Goal: Contribute content

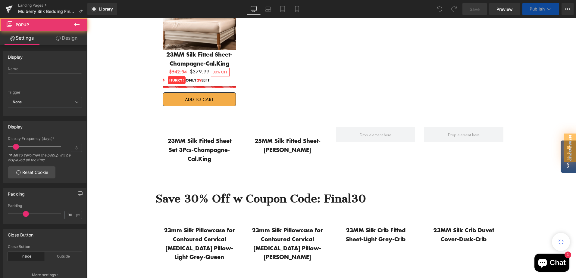
scroll to position [301, 0]
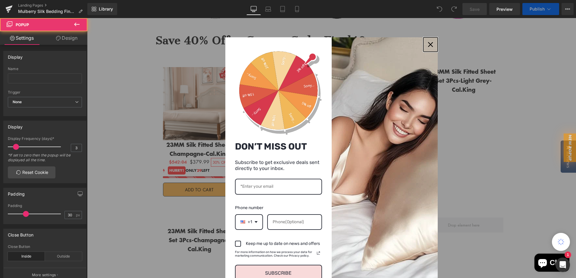
click at [428, 45] on icon "close icon" at bounding box center [430, 44] width 5 height 5
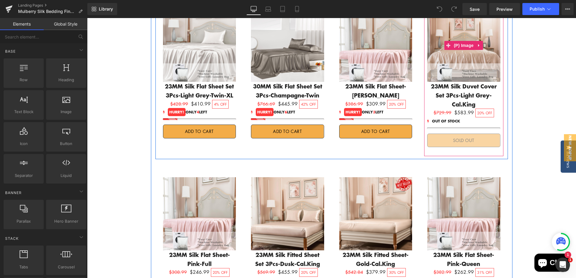
scroll to position [844, 0]
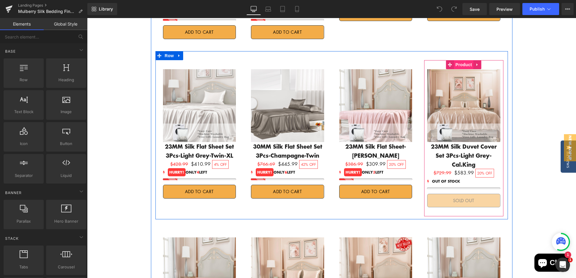
click at [459, 60] on span "Product" at bounding box center [464, 64] width 20 height 9
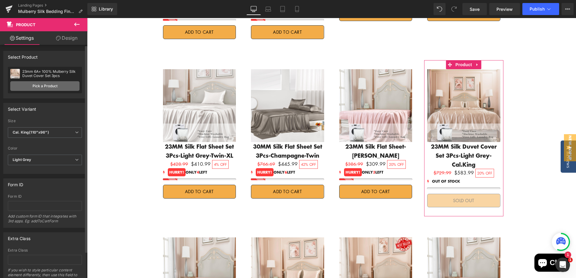
click at [48, 87] on link "Pick a Product" at bounding box center [44, 86] width 69 height 10
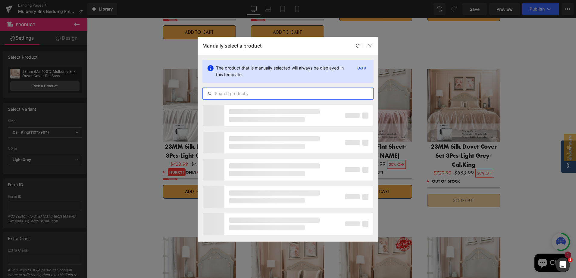
click at [253, 95] on input "text" at bounding box center [288, 93] width 171 height 7
paste input "23mm 6A+ 100% Mulberry Silk Duvet Cover"
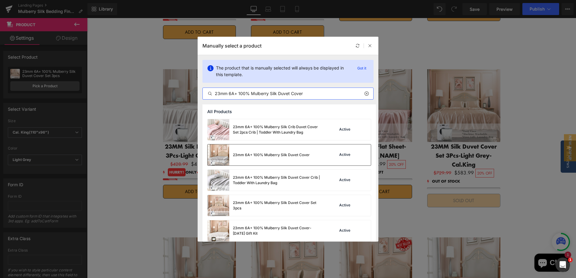
type input "23mm 6A+ 100% Mulberry Silk Duvet Cover"
click at [317, 153] on div "23mm 6A+ 100% Mulberry Silk Duvet Cover Active" at bounding box center [289, 155] width 163 height 21
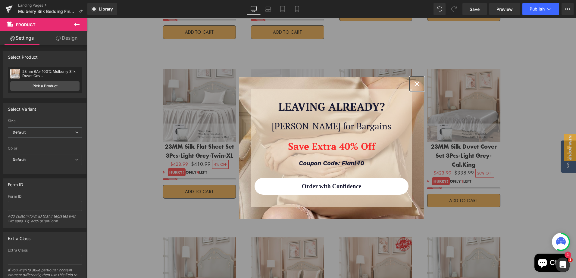
click at [416, 85] on icon "close icon" at bounding box center [417, 84] width 5 height 5
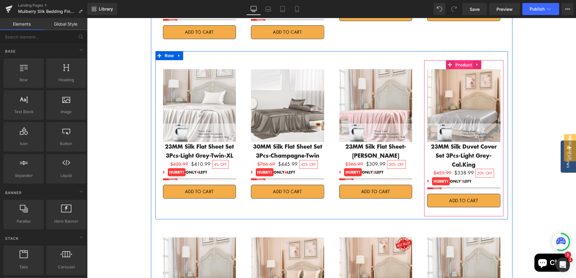
click at [460, 61] on span "Product" at bounding box center [464, 65] width 20 height 9
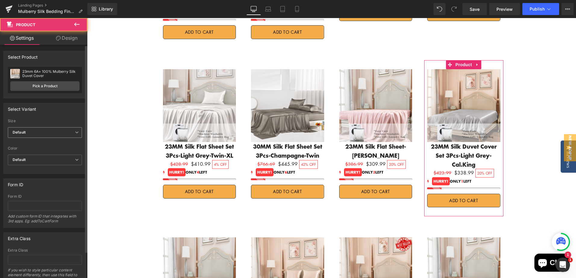
click at [27, 130] on span "Default" at bounding box center [45, 132] width 74 height 11
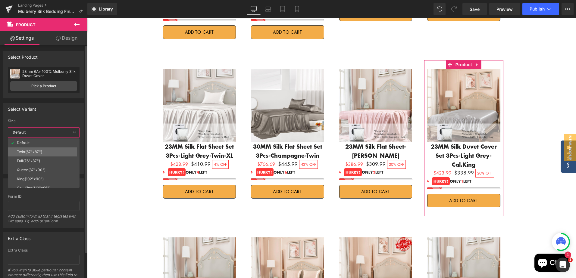
click at [28, 152] on div "Twin(67"x87")" at bounding box center [29, 152] width 25 height 4
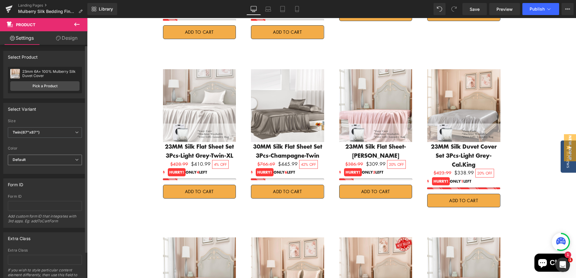
click at [38, 159] on span "Default" at bounding box center [45, 160] width 74 height 11
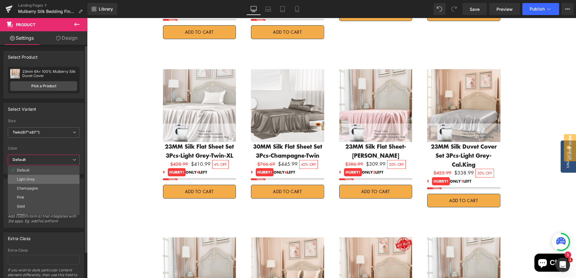
click at [32, 179] on div "Light Grey" at bounding box center [26, 179] width 18 height 4
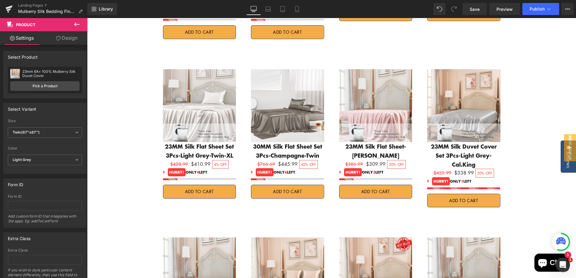
click at [105, 137] on div "FINAL SALE Heading Upto 40% Off Text Block Shop Now Button Promeed promises all…" at bounding box center [331, 160] width 489 height 1907
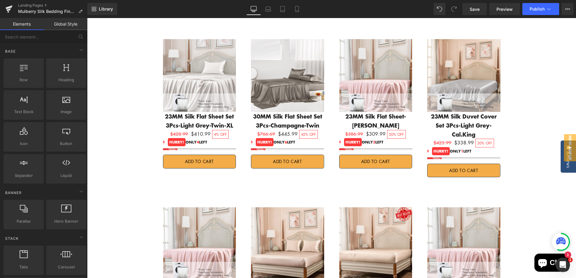
scroll to position [904, 0]
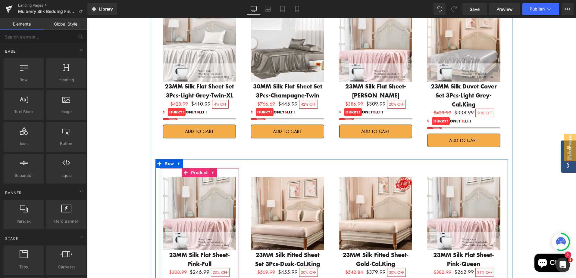
click at [195, 168] on span "Product" at bounding box center [200, 172] width 20 height 9
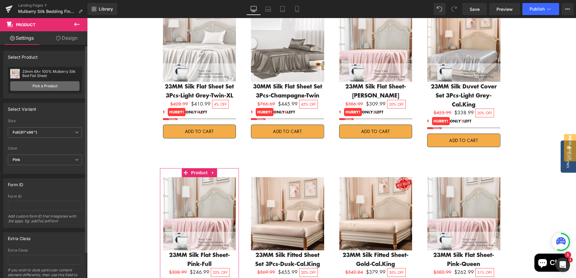
click at [44, 85] on link "Pick a Product" at bounding box center [44, 86] width 69 height 10
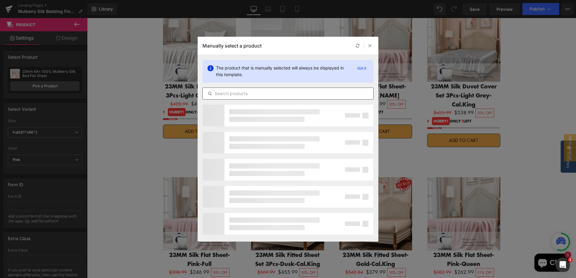
click at [247, 93] on input "text" at bounding box center [288, 93] width 171 height 7
paste input "23mm 6A+ 100% Mulberry Silk Duvet Cover"
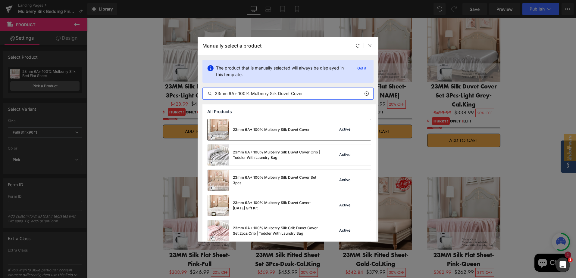
type input "23mm 6A+ 100% Mulberry Silk Duvet Cover"
click at [302, 129] on div "23mm 6A+ 100% Mulberry Silk Duvet Cover" at bounding box center [271, 129] width 77 height 5
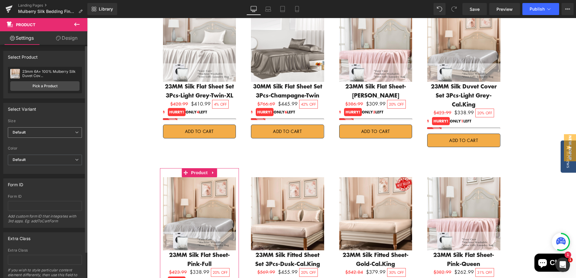
click at [47, 135] on span "Default" at bounding box center [45, 132] width 74 height 11
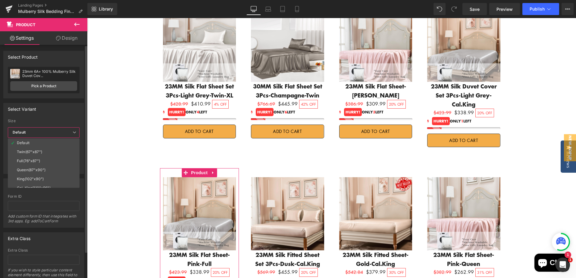
drag, startPoint x: 32, startPoint y: 162, endPoint x: 44, endPoint y: 159, distance: 12.7
click at [32, 162] on div "Full(76"x87")" at bounding box center [28, 161] width 23 height 4
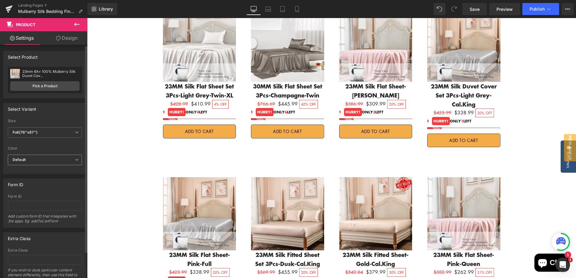
click at [44, 159] on span "Default" at bounding box center [45, 160] width 74 height 11
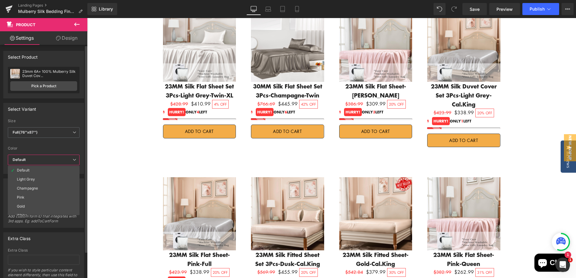
click at [32, 181] on div "Light Grey" at bounding box center [26, 179] width 18 height 4
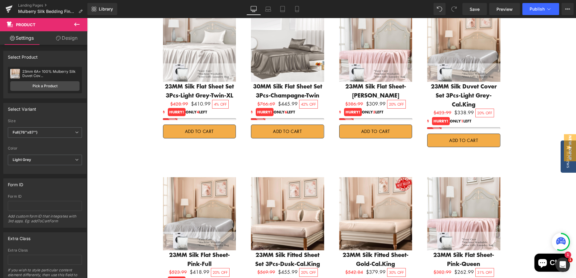
scroll to position [964, 0]
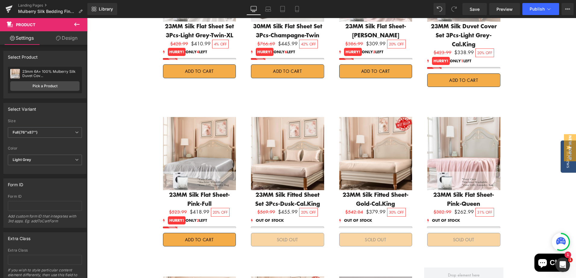
click at [103, 153] on div "FINAL SALE Heading Upto 40% Off Text Block Shop Now Button Promeed promises all…" at bounding box center [331, 39] width 489 height 1907
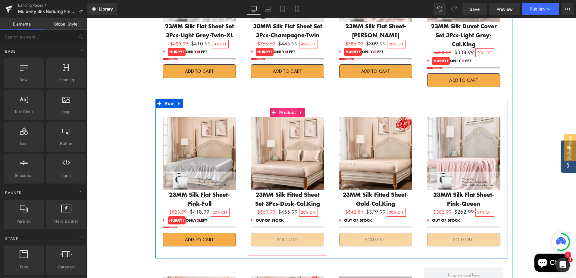
click at [283, 108] on span "Product" at bounding box center [288, 112] width 20 height 9
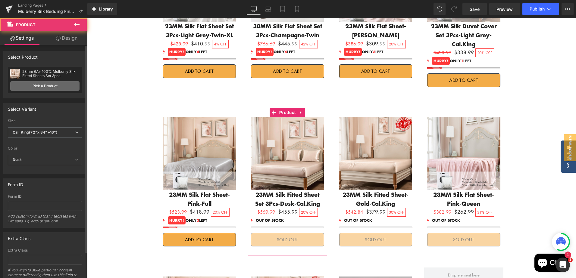
click at [44, 87] on link "Pick a Product" at bounding box center [44, 86] width 69 height 10
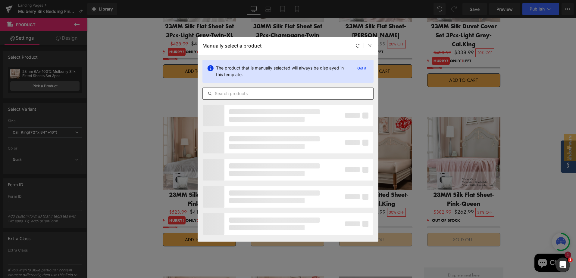
click at [239, 94] on input "text" at bounding box center [288, 93] width 171 height 7
paste input "23mm 6A+ 100% Mulberry Silk Duvet Cover"
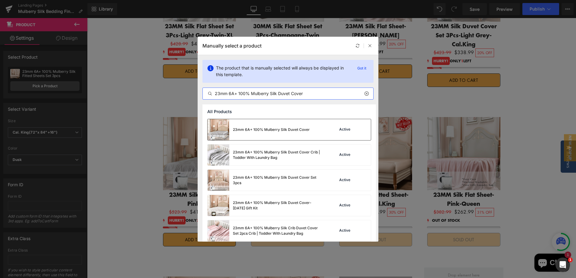
type input "23mm 6A+ 100% Mulberry Silk Duvet Cover"
click at [283, 132] on div "23mm 6A+ 100% Mulberry Silk Duvet Cover" at bounding box center [271, 129] width 77 height 5
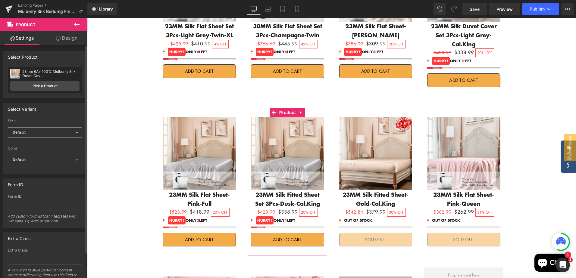
click at [20, 133] on b "Default" at bounding box center [19, 132] width 13 height 5
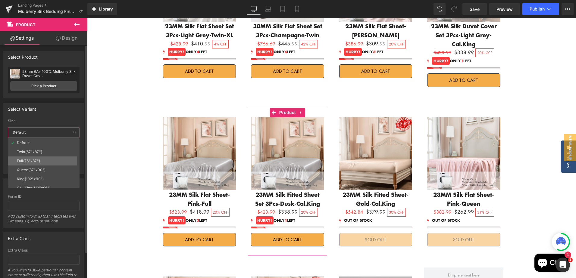
click at [35, 160] on div "Full(76"x87")" at bounding box center [28, 161] width 23 height 4
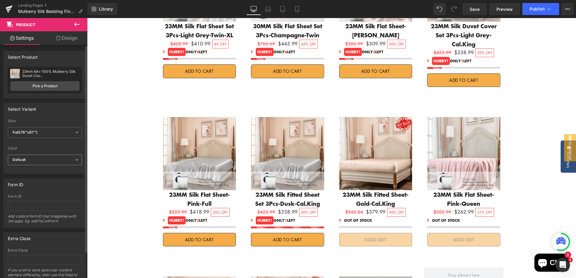
click at [48, 164] on span "Default" at bounding box center [45, 160] width 74 height 11
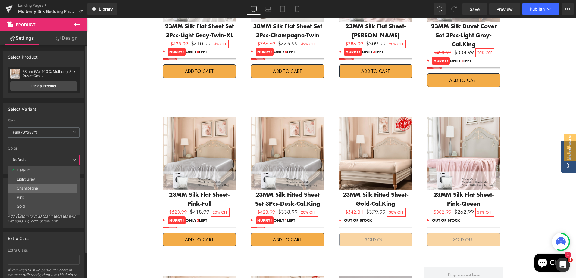
click at [36, 186] on li "Champagne" at bounding box center [45, 188] width 74 height 9
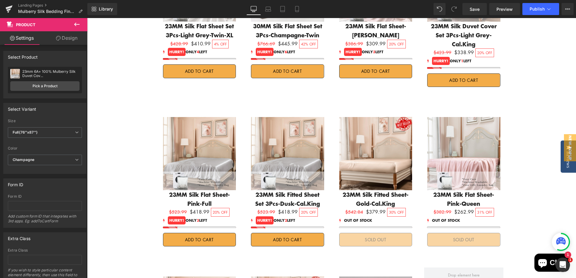
click at [102, 141] on div "FINAL SALE Heading Upto 40% Off Text Block Shop Now Button Promeed promises all…" at bounding box center [331, 39] width 489 height 1907
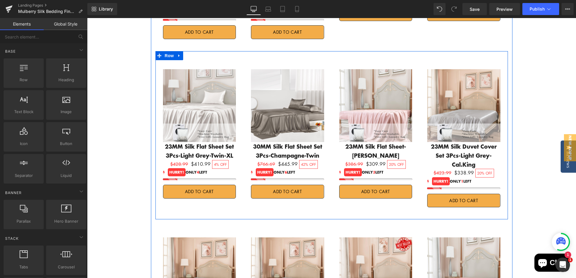
scroll to position [874, 0]
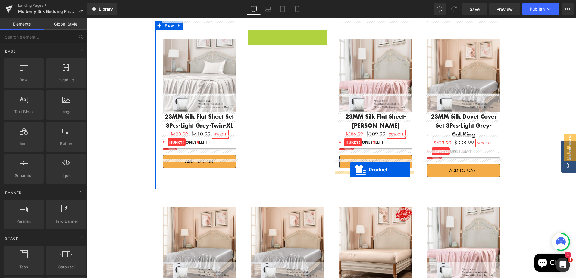
drag, startPoint x: 272, startPoint y: 18, endPoint x: 350, endPoint y: 170, distance: 170.8
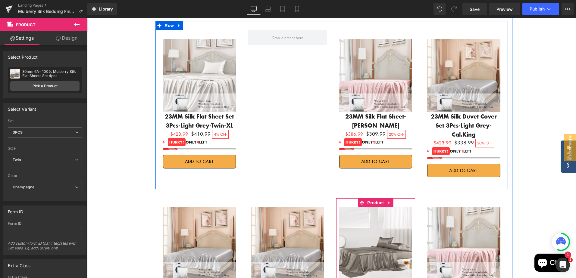
scroll to position [844, 0]
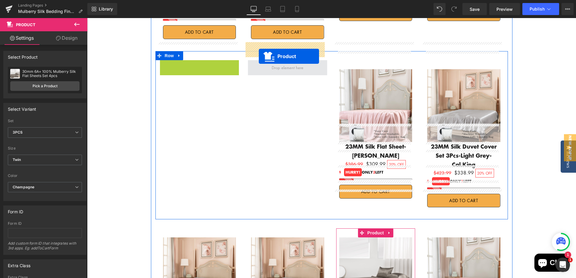
drag, startPoint x: 186, startPoint y: 47, endPoint x: 259, endPoint y: 56, distance: 73.9
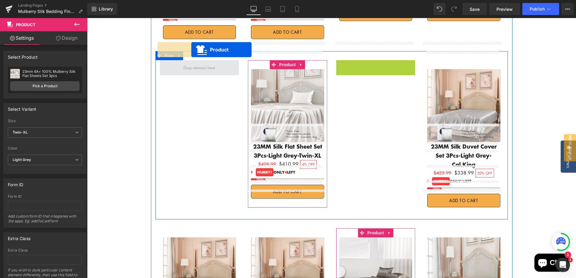
drag, startPoint x: 359, startPoint y: 49, endPoint x: 189, endPoint y: 50, distance: 170.0
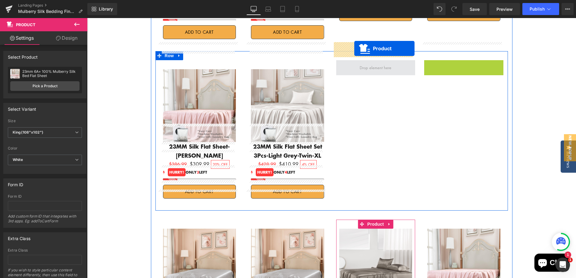
drag, startPoint x: 449, startPoint y: 48, endPoint x: 354, endPoint y: 49, distance: 94.3
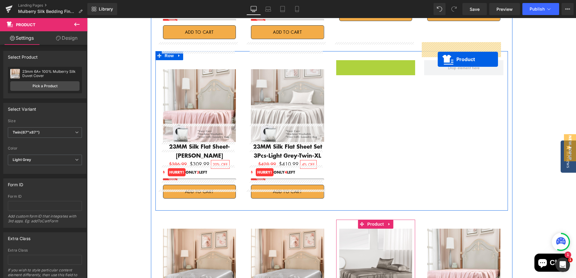
drag, startPoint x: 359, startPoint y: 49, endPoint x: 439, endPoint y: 58, distance: 80.7
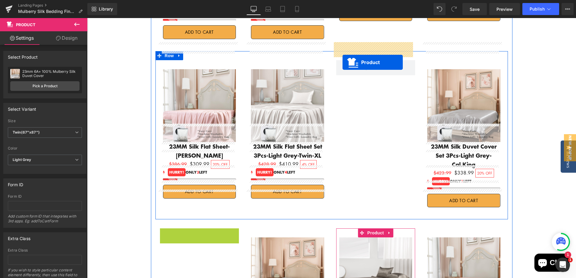
drag, startPoint x: 182, startPoint y: 208, endPoint x: 343, endPoint y: 62, distance: 216.8
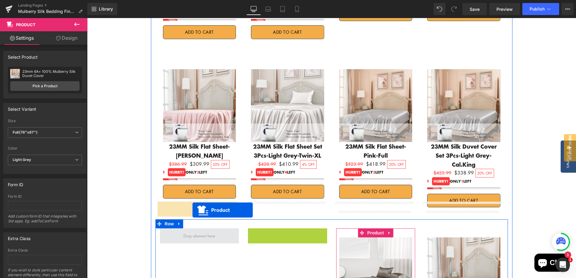
drag, startPoint x: 270, startPoint y: 206, endPoint x: 183, endPoint y: 212, distance: 87.9
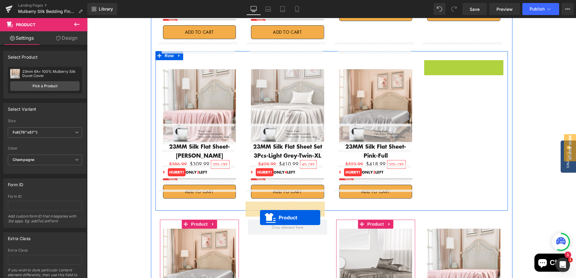
drag, startPoint x: 448, startPoint y: 47, endPoint x: 260, endPoint y: 217, distance: 253.9
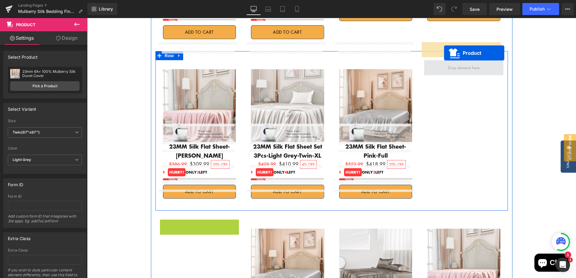
drag, startPoint x: 184, startPoint y: 208, endPoint x: 444, endPoint y: 53, distance: 302.7
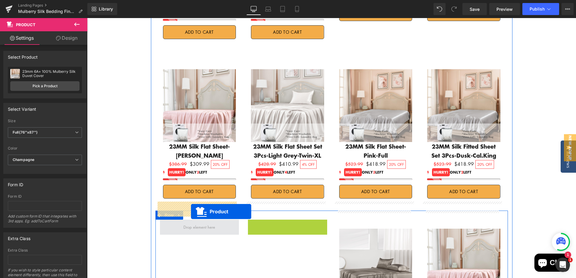
drag, startPoint x: 268, startPoint y: 209, endPoint x: 191, endPoint y: 212, distance: 77.2
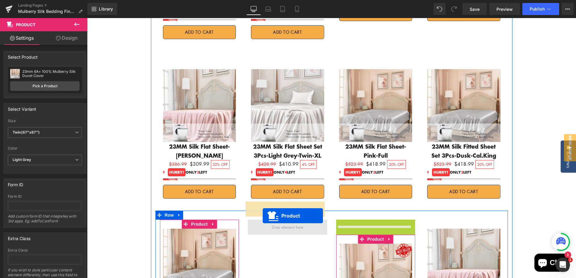
drag, startPoint x: 361, startPoint y: 209, endPoint x: 265, endPoint y: 215, distance: 96.3
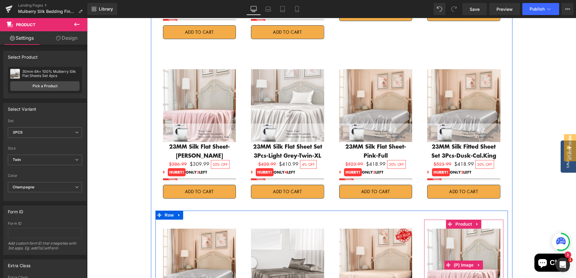
scroll to position [814, 0]
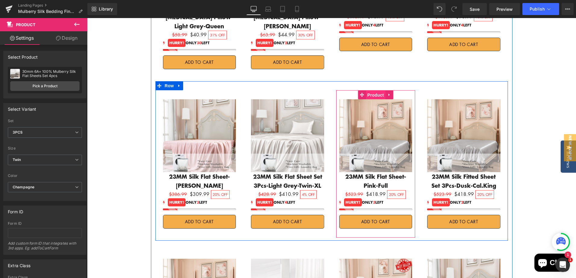
click at [373, 91] on span "Product" at bounding box center [376, 95] width 20 height 9
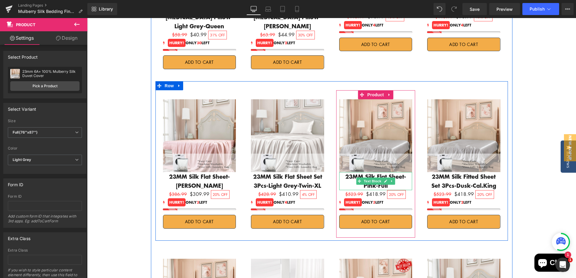
click at [401, 172] on p "23MM Silk Flat Sheet-Pink-Full" at bounding box center [375, 181] width 73 height 18
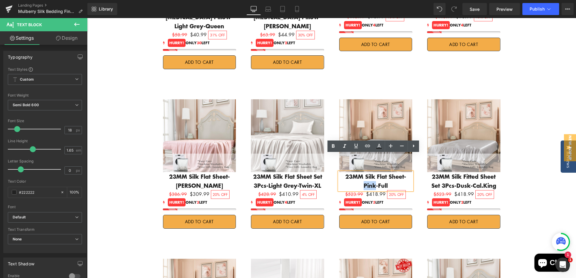
drag, startPoint x: 396, startPoint y: 159, endPoint x: 405, endPoint y: 158, distance: 9.1
click at [405, 172] on p "23MM Silk Flat Sheet-Pink-Full" at bounding box center [375, 181] width 73 height 18
click at [527, 134] on div "FINAL SALE Heading Upto 40% Off Text Block Shop Now Button Promeed promises all…" at bounding box center [331, 190] width 489 height 1907
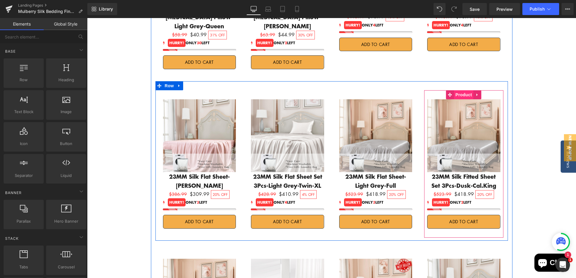
click at [462, 90] on span "Product" at bounding box center [464, 94] width 20 height 9
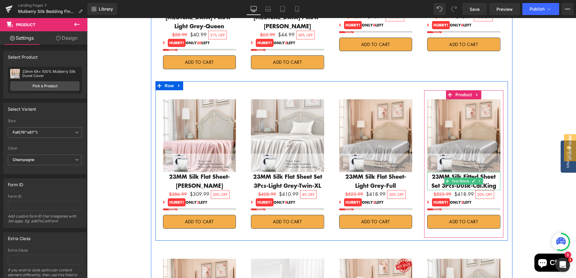
click at [491, 172] on p "23MM Silk Fitted Sheet Set 3Pcs-Dusk-Cal.King" at bounding box center [463, 181] width 73 height 18
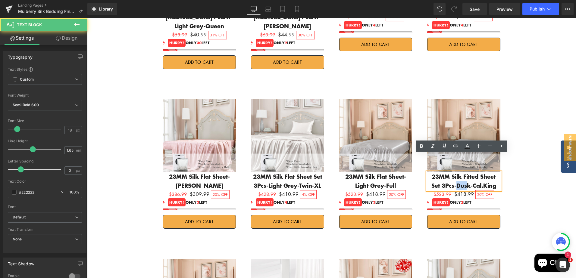
drag, startPoint x: 451, startPoint y: 167, endPoint x: 462, endPoint y: 167, distance: 10.5
click at [462, 172] on p "23MM Silk Fitted Sheet Set 3Pcs-Dusk-Cal.King" at bounding box center [463, 181] width 73 height 18
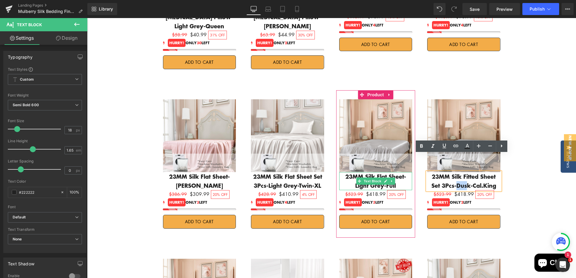
drag, startPoint x: 349, startPoint y: 157, endPoint x: 362, endPoint y: 158, distance: 12.4
click at [349, 172] on p "23MM Silk Flat Sheet-Light Grey-Full" at bounding box center [375, 181] width 73 height 18
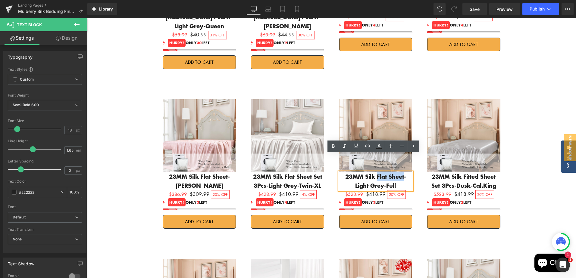
drag, startPoint x: 368, startPoint y: 159, endPoint x: 392, endPoint y: 159, distance: 24.7
click at [392, 172] on p "23MM Silk Flat Sheet-Light Grey-Full" at bounding box center [375, 181] width 73 height 18
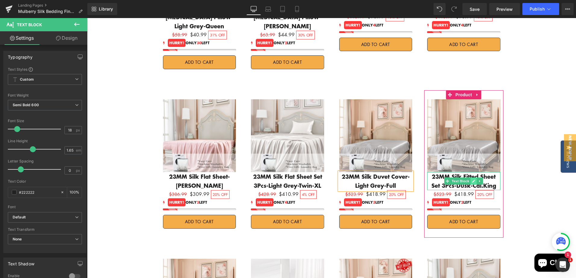
click at [473, 180] on icon at bounding box center [474, 181] width 3 height 3
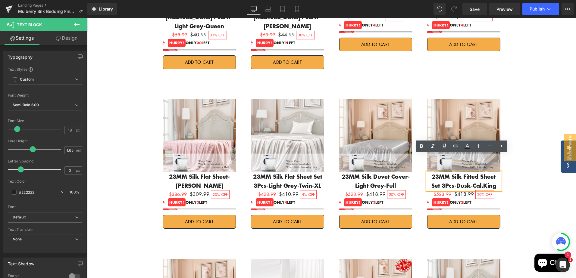
click at [464, 172] on p "23MM Silk Fitted Sheet Set 3Pcs-Dusk-Cal.King" at bounding box center [463, 181] width 73 height 18
drag, startPoint x: 456, startPoint y: 160, endPoint x: 496, endPoint y: 159, distance: 40.1
click at [496, 172] on p "23MM Silk Fitted Sheet Set 3Pcs-Dusk-Cal.King" at bounding box center [463, 181] width 73 height 18
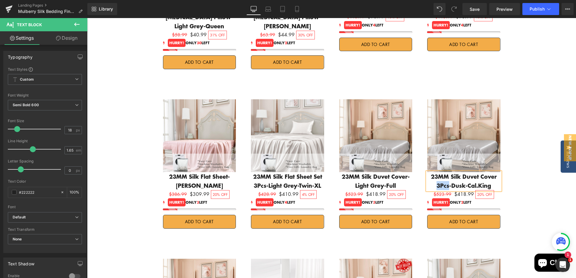
drag, startPoint x: 436, startPoint y: 165, endPoint x: 449, endPoint y: 165, distance: 12.7
click at [449, 172] on p "23MM Silk Duvet Cover 3Pcs-Dusk-Cal.King" at bounding box center [463, 181] width 73 height 18
click at [490, 172] on p "23MM Silk Duvet Cover-Dusk-Cal.King" at bounding box center [463, 181] width 73 height 18
drag, startPoint x: 444, startPoint y: 168, endPoint x: 455, endPoint y: 167, distance: 10.9
click at [455, 172] on p "23MM Silk Duvet Cover-Dusk-Cal.King" at bounding box center [463, 181] width 73 height 18
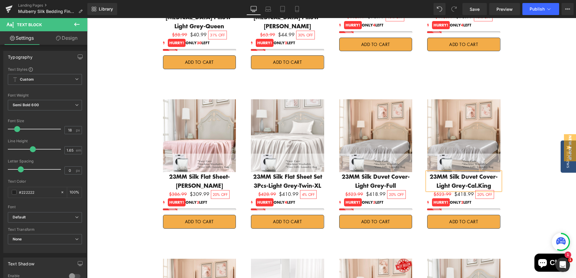
drag, startPoint x: 534, startPoint y: 146, endPoint x: 526, endPoint y: 150, distance: 9.2
click at [534, 146] on div "FINAL SALE Heading Upto 40% Off Text Block Shop Now Button Promeed promises all…" at bounding box center [331, 190] width 489 height 1907
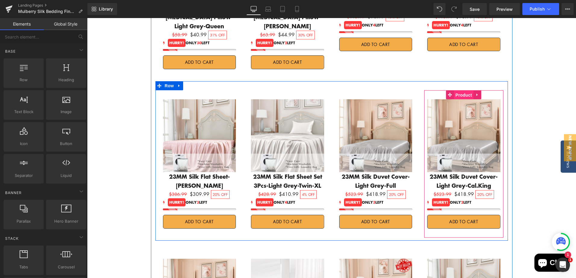
click at [460, 91] on span "Product" at bounding box center [464, 95] width 20 height 9
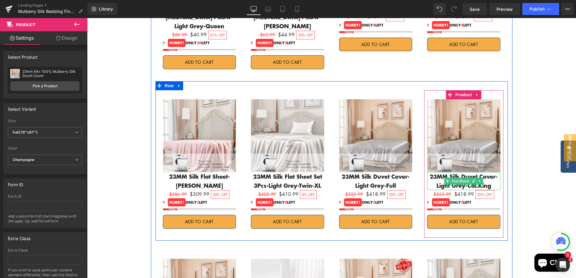
click at [495, 172] on p "23MM Silk Duvet Cover-Light Grey-Cal.King" at bounding box center [463, 181] width 73 height 18
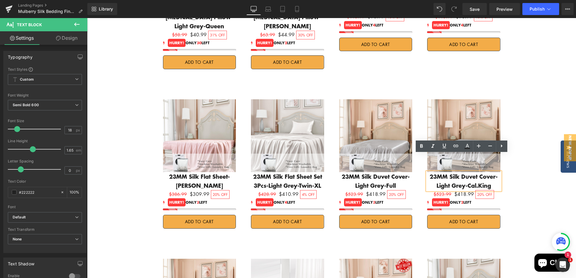
click at [471, 172] on p "23MM Silk Duvet Cover-Light Grey-Cal.King" at bounding box center [463, 181] width 73 height 18
drag, startPoint x: 473, startPoint y: 168, endPoint x: 493, endPoint y: 168, distance: 19.9
click at [493, 172] on p "23MM Silk Duvet Cover-Light Grey-Cal.King" at bounding box center [463, 181] width 73 height 18
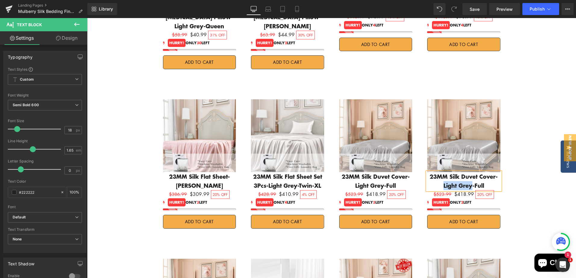
drag, startPoint x: 443, startPoint y: 168, endPoint x: 468, endPoint y: 168, distance: 25.3
click at [468, 172] on p "23MM Silk Duvet Cover-Light Grey-Full" at bounding box center [463, 181] width 73 height 18
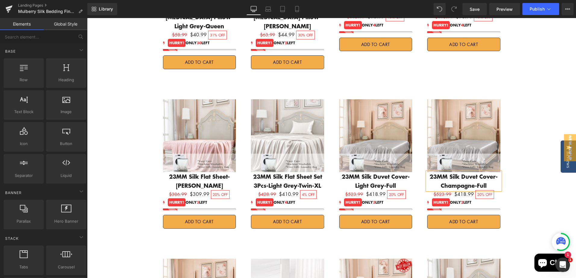
click at [530, 193] on div "FINAL SALE Heading Upto 40% Off Text Block Shop Now Button Promeed promises all…" at bounding box center [331, 190] width 489 height 1907
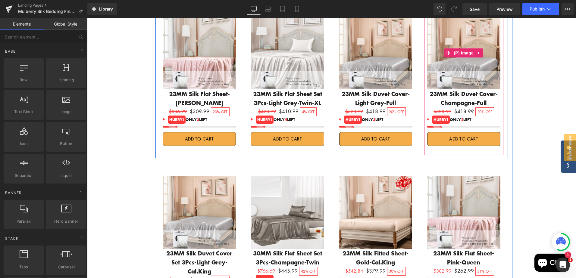
scroll to position [934, 0]
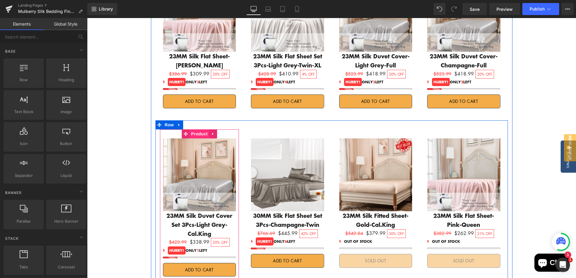
click at [197, 130] on span "Product" at bounding box center [200, 134] width 20 height 9
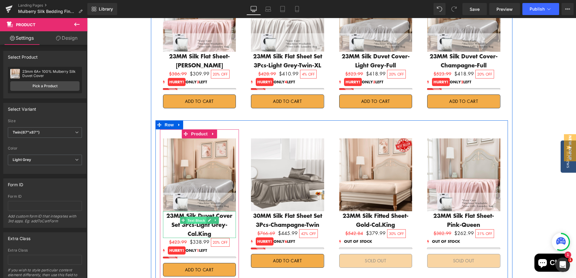
click at [198, 217] on span "Text Block" at bounding box center [196, 220] width 20 height 7
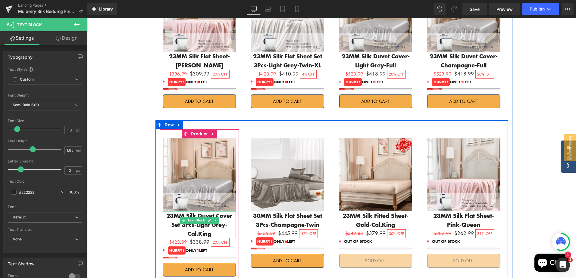
click at [224, 212] on p "23MM Silk Duvet Cover Set 3Pcs-Light Grey-Cal.King" at bounding box center [199, 225] width 73 height 27
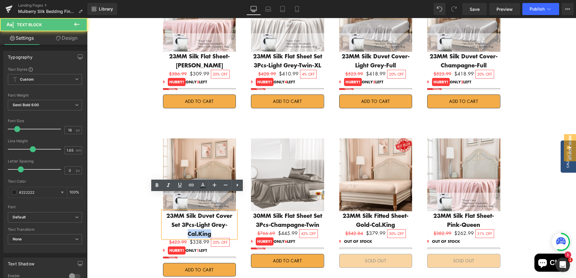
drag, startPoint x: 209, startPoint y: 207, endPoint x: 233, endPoint y: 206, distance: 24.1
click at [233, 212] on p "23MM Silk Duvet Cover Set 3Pcs-Light Grey-Cal.King" at bounding box center [199, 225] width 73 height 27
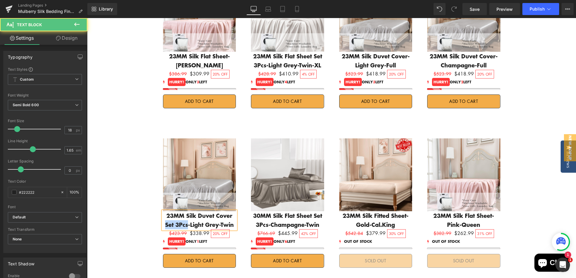
drag, startPoint x: 224, startPoint y: 199, endPoint x: 182, endPoint y: 206, distance: 43.2
click at [182, 212] on p "23MM Silk Duvet Cover Set 3Pcs-Light Grey-Twin" at bounding box center [199, 221] width 73 height 18
drag, startPoint x: 122, startPoint y: 203, endPoint x: 123, endPoint y: 196, distance: 6.4
click at [122, 203] on div "FINAL SALE Heading Upto 40% Off Text Block Shop Now Button Promeed promises all…" at bounding box center [331, 65] width 489 height 1898
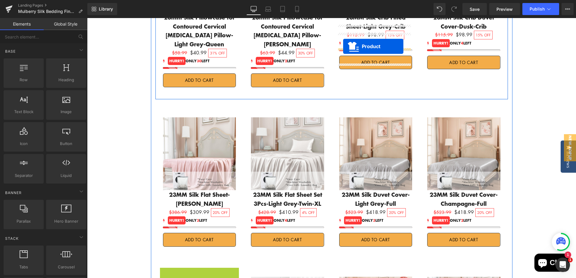
scroll to position [783, 0]
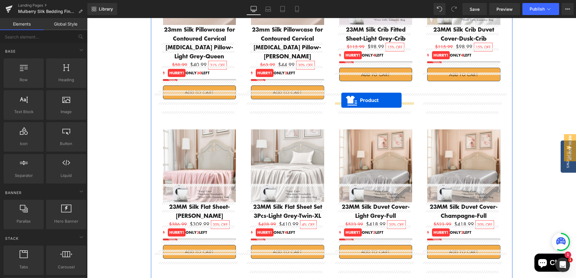
drag, startPoint x: 182, startPoint y: 207, endPoint x: 341, endPoint y: 100, distance: 191.6
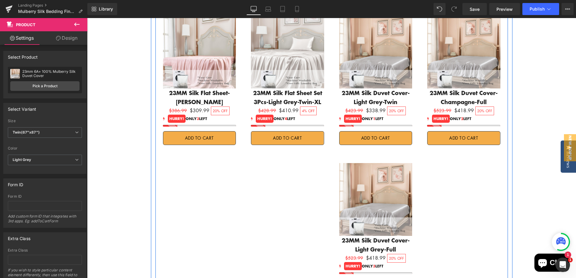
scroll to position [934, 0]
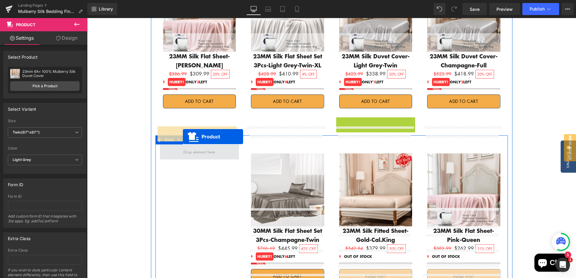
drag, startPoint x: 357, startPoint y: 105, endPoint x: 182, endPoint y: 138, distance: 178.5
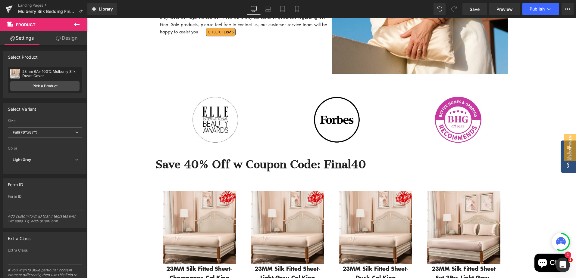
scroll to position [151, 0]
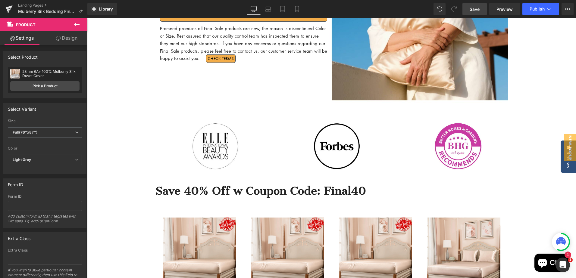
click at [477, 9] on span "Save" at bounding box center [475, 9] width 10 height 6
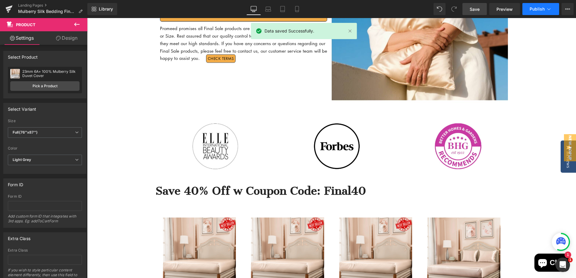
click at [533, 9] on span "Publish" at bounding box center [537, 9] width 15 height 5
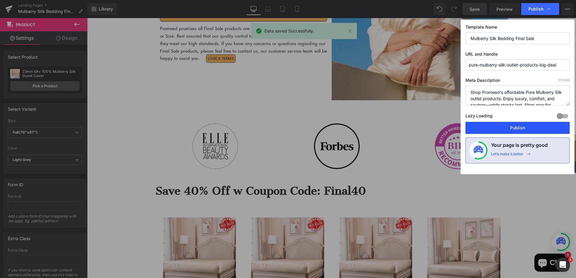
click at [519, 129] on button "Publish" at bounding box center [518, 128] width 104 height 12
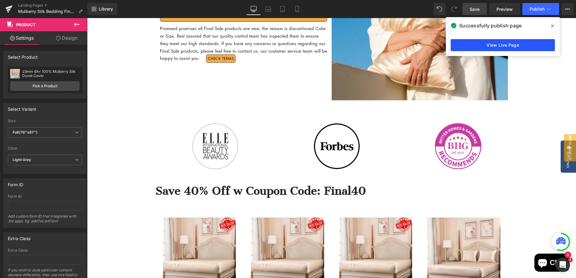
click at [532, 47] on link "View Live Page" at bounding box center [503, 45] width 104 height 12
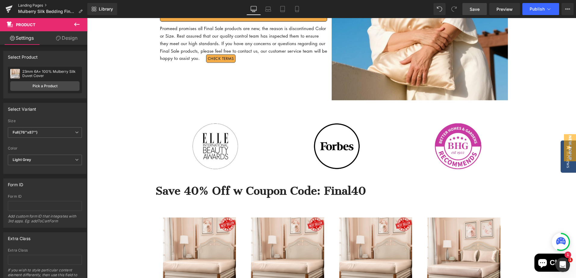
click at [33, 6] on link "Landing Pages" at bounding box center [52, 5] width 69 height 5
